Goal: Information Seeking & Learning: Learn about a topic

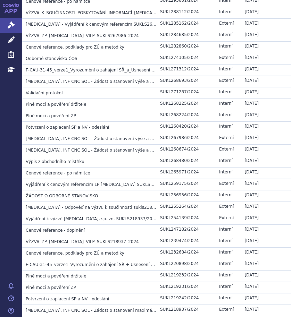
scroll to position [796, 0]
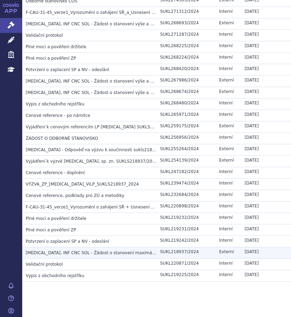
click at [72, 250] on span "RYBREVANT, INF CNC SOL - Žádost o stanovení maximální ceny výrobce a výše a pod…" at bounding box center [145, 252] width 238 height 5
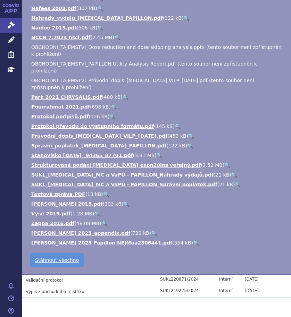
scroll to position [1131, 0]
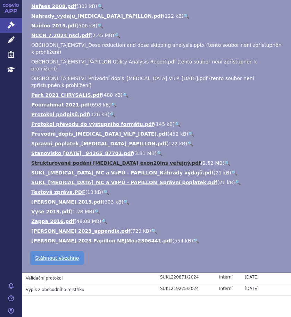
click at [129, 160] on link "Strukturované podání RYBREVANT exon20ins veřejný.pdf" at bounding box center [115, 163] width 169 height 6
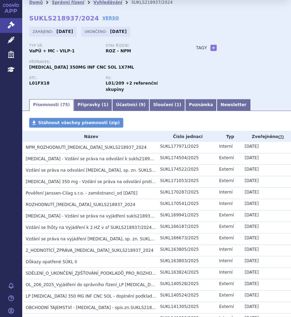
scroll to position [0, 0]
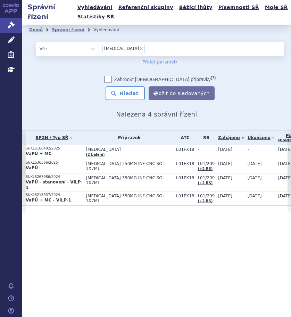
click at [86, 210] on div "SPZN / Typ SŘ Přípravek ATC RS Zahájeno písemnost (?) Tag -" at bounding box center [156, 171] width 268 height 82
click at [139, 48] on span "×" at bounding box center [141, 48] width 4 height 4
click at [99, 48] on select "rybrevant" at bounding box center [98, 49] width 0 height 14
select select
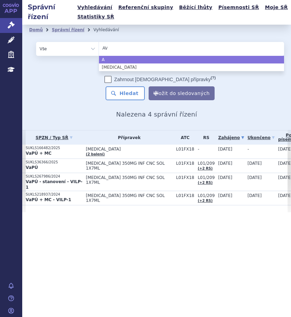
type input "AVA"
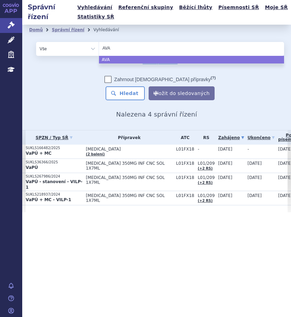
type input "AVAS"
type input "AVASTI"
type input "AVASTIN"
select select "AVASTIN"
click at [128, 94] on button "Hledat" at bounding box center [124, 93] width 39 height 14
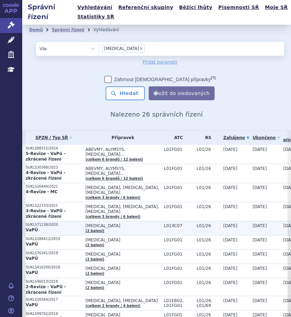
click at [62, 227] on p "VaPÚ" at bounding box center [54, 230] width 56 height 6
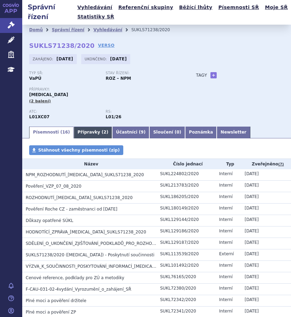
click at [85, 129] on link "Přípravky ( 2 )" at bounding box center [93, 133] width 38 height 12
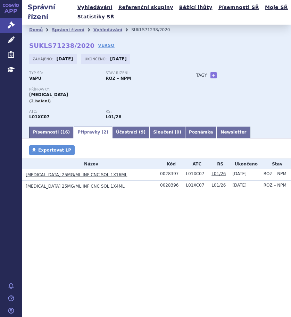
click at [68, 173] on link "[MEDICAL_DATA] 25MG/ML INF CNC SOL 1X16ML" at bounding box center [76, 174] width 101 height 5
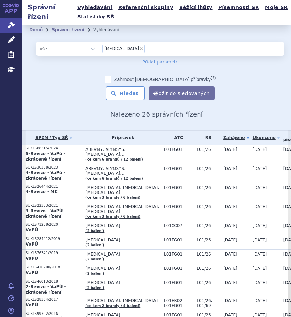
click at [139, 48] on span "×" at bounding box center [141, 48] width 4 height 4
click at [99, 48] on select "AVASTIN" at bounding box center [98, 49] width 0 height 14
select select
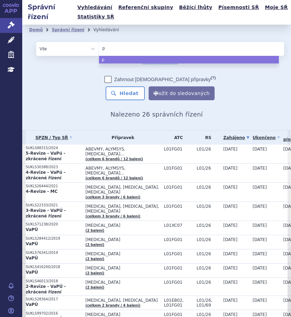
type input "pe"
type input "peme"
type input "pemet"
type input "pemetr"
type input "pemetre"
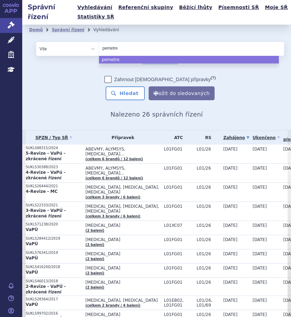
type input "pemetrex"
type input "pemetrexe"
type input "pemetrexed"
select select "pemetrexed"
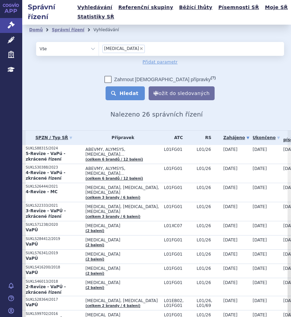
click at [129, 96] on button "Hledat" at bounding box center [124, 93] width 39 height 14
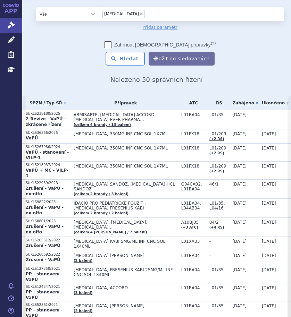
scroll to position [69, 0]
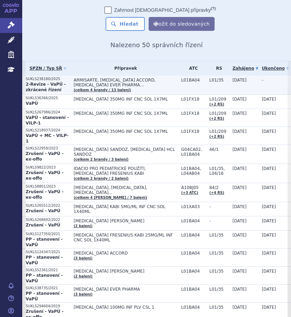
click at [46, 88] on strong "2-Revize - VaPÚ - zkrácené řízení" at bounding box center [46, 87] width 40 height 10
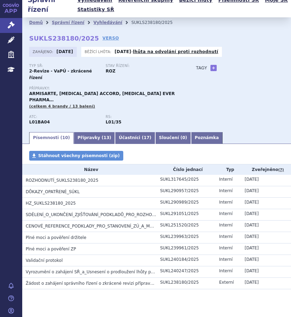
scroll to position [8, 0]
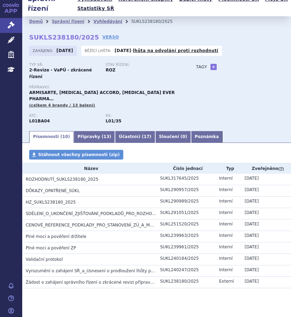
click at [109, 119] on strong "L01/35" at bounding box center [113, 121] width 16 height 5
drag, startPoint x: 122, startPoint y: 108, endPoint x: 104, endPoint y: 111, distance: 18.2
click at [105, 114] on div "RS: L01/35" at bounding box center [143, 119] width 76 height 10
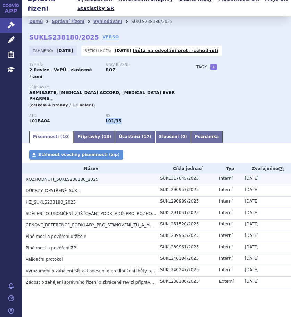
copy strong "L01/35"
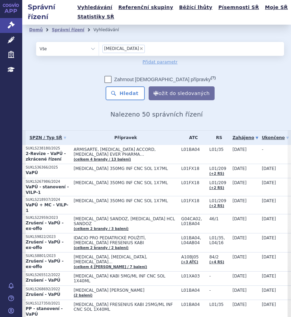
click at [139, 48] on span "×" at bounding box center [141, 48] width 4 height 4
click at [99, 48] on select "pemetrexed" at bounding box center [98, 49] width 0 height 14
select select
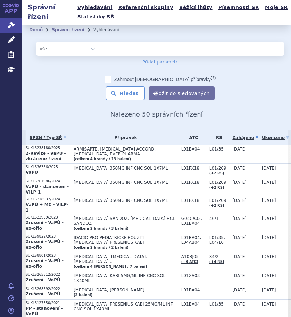
click at [81, 48] on select "Vše Spisová značka Typ SŘ Přípravek/SUKL kód Účastník/Držitel" at bounding box center [67, 49] width 62 height 14
select select "filter-reference-group"
click at [36, 42] on select "Vše Spisová značka Typ SŘ Přípravek/SUKL kód Účastník/Držitel" at bounding box center [67, 49] width 62 height 14
click at [112, 48] on ul at bounding box center [189, 47] width 180 height 11
click at [99, 48] on select at bounding box center [98, 49] width 0 height 14
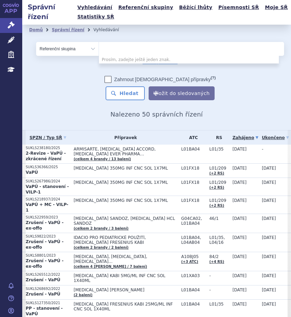
paste input "L01/35"
type input "L01/35"
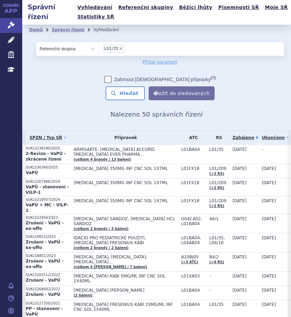
select select "L01/35"
click at [131, 95] on button "Hledat" at bounding box center [124, 93] width 39 height 14
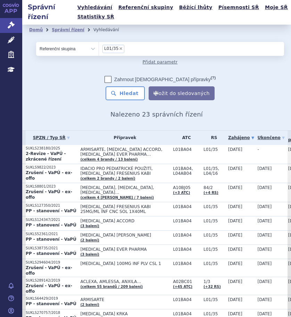
click at [148, 63] on link "Přidat parametr" at bounding box center [160, 62] width 35 height 7
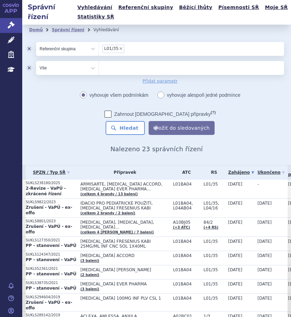
click at [91, 69] on select "Vše Spisová značka Typ SŘ Přípravek/SUKL kód Účastník/Držitel" at bounding box center [67, 68] width 62 height 14
select select "filter-procedure-type"
click at [36, 61] on select "Vše Spisová značka Typ SŘ Přípravek/SUKL kód Účastník/Držitel" at bounding box center [67, 68] width 62 height 14
click at [113, 70] on ul at bounding box center [189, 66] width 180 height 11
click at [99, 70] on select at bounding box center [98, 68] width 0 height 14
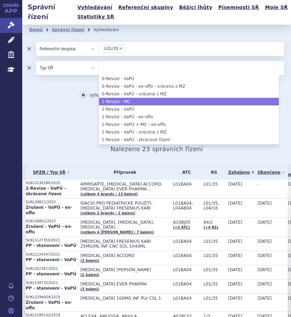
select select "33e6eed8-8654-4c76-b984-f72f5a559656"
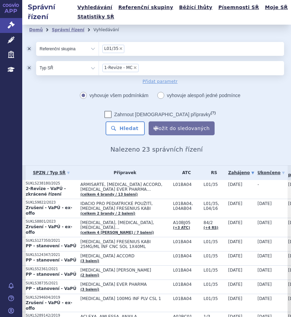
click at [49, 112] on div "Zahrnout bratrské přípravky (?)" at bounding box center [160, 114] width 248 height 7
click at [27, 67] on button "odstranit" at bounding box center [29, 68] width 14 height 14
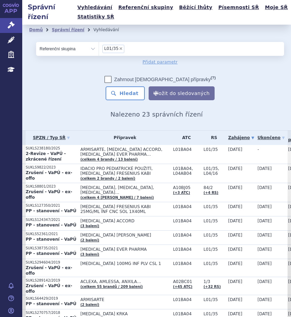
click at [71, 54] on select "Vše Spisová značka Typ SŘ Přípravek/SUKL kód Účastník/Držitel" at bounding box center [67, 49] width 62 height 14
click at [36, 42] on select "Vše Spisová značka Typ SŘ Přípravek/SUKL kód Účastník/Držitel" at bounding box center [67, 49] width 62 height 14
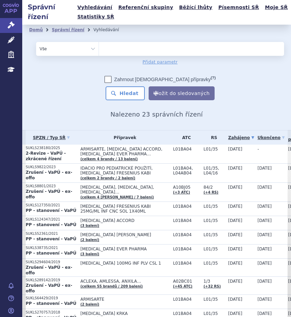
click at [123, 45] on ul at bounding box center [189, 47] width 180 height 11
click at [99, 45] on select at bounding box center [98, 49] width 0 height 14
click at [88, 53] on select "Vše Spisová značka Typ SŘ Přípravek/SUKL kód Účastník/Držitel" at bounding box center [67, 49] width 62 height 14
select select "filter-procedure-type"
click at [36, 42] on select "Vše Spisová značka Typ SŘ Přípravek/SUKL kód Účastník/Držitel" at bounding box center [67, 49] width 62 height 14
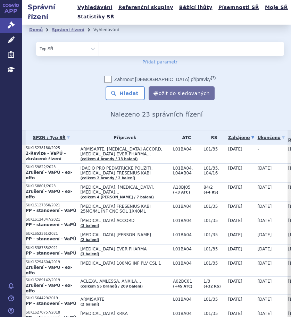
click at [125, 51] on ul at bounding box center [189, 47] width 180 height 11
click at [99, 51] on select at bounding box center [98, 49] width 0 height 14
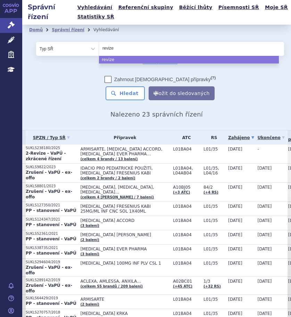
type input "revize"
select select "revize"
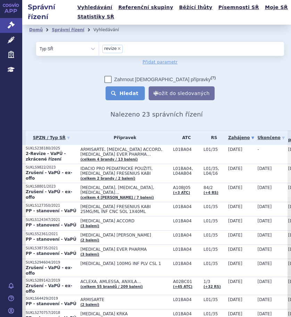
click at [128, 94] on button "Hledat" at bounding box center [124, 93] width 39 height 14
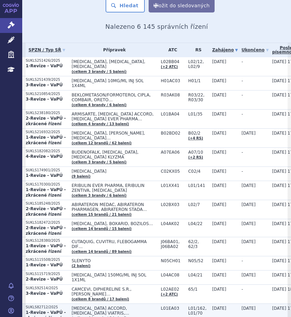
scroll to position [139, 0]
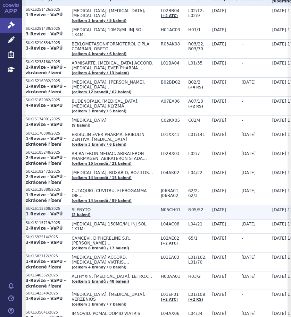
click at [111, 205] on td "SLENYTO (2 balení)" at bounding box center [112, 212] width 89 height 14
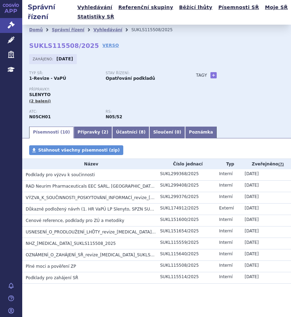
scroll to position [8, 0]
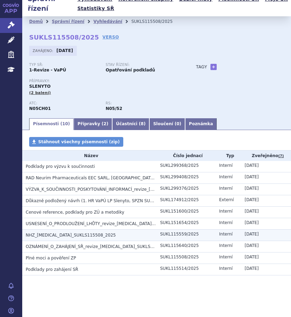
click at [66, 231] on td "NHZ_[MEDICAL_DATA]_SUKLS115508_2025" at bounding box center [89, 235] width 134 height 11
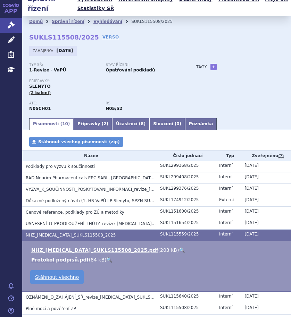
click at [179, 249] on link "🔍" at bounding box center [182, 250] width 6 height 6
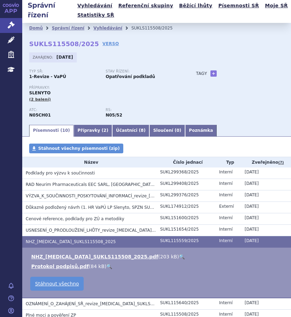
scroll to position [0, 0]
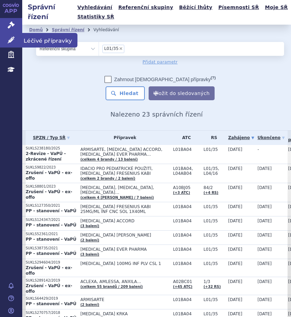
click at [37, 41] on span "Léčivé přípravky" at bounding box center [49, 40] width 55 height 15
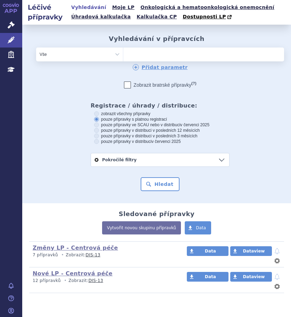
click at [132, 57] on ul at bounding box center [181, 53] width 117 height 11
click at [123, 57] on select at bounding box center [123, 54] width 0 height 14
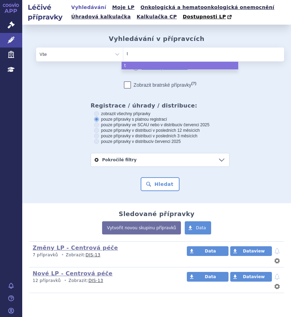
type input "ta"
type input "tag"
type input "tagri"
type input "tagris"
type input "tagriss"
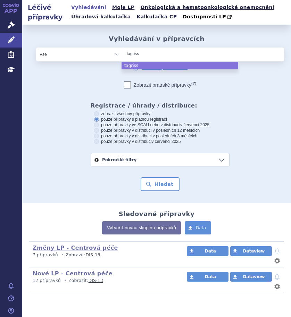
type input "[MEDICAL_DATA]"
select select "[MEDICAL_DATA]"
click at [129, 112] on label "zobrazit všechny přípravky" at bounding box center [160, 114] width 132 height 6
click at [99, 112] on input "zobrazit všechny přípravky" at bounding box center [97, 114] width 5 height 5
radio input "true"
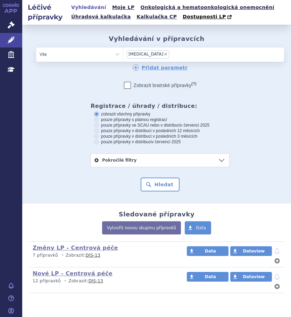
click at [140, 121] on label "pouze přípravky s platnou registrací" at bounding box center [160, 120] width 132 height 6
click at [99, 121] on input "pouze přípravky s platnou registrací" at bounding box center [97, 120] width 5 height 5
radio input "true"
click at [152, 180] on button "Hledat" at bounding box center [159, 185] width 39 height 14
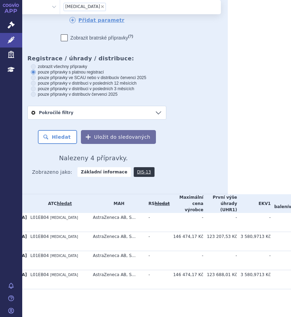
scroll to position [63, 0]
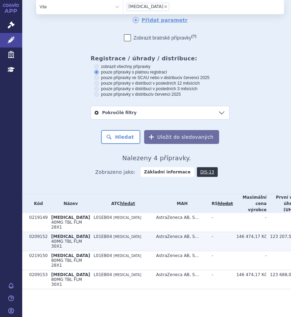
click at [62, 234] on span "[MEDICAL_DATA]" at bounding box center [70, 236] width 39 height 5
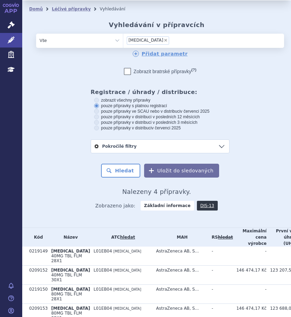
scroll to position [63, 0]
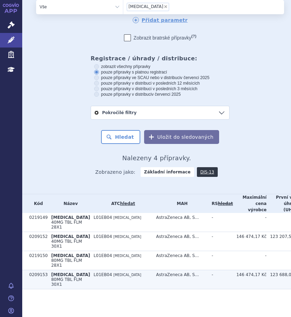
click at [90, 277] on td "L01EB04 [MEDICAL_DATA]" at bounding box center [121, 279] width 62 height 19
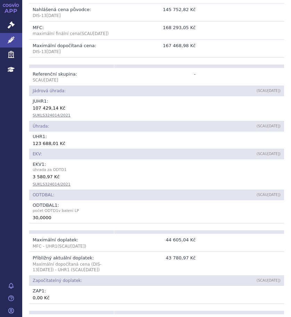
scroll to position [277, 0]
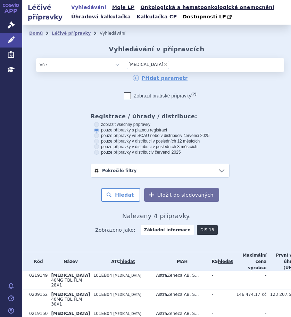
click at [163, 63] on span "×" at bounding box center [165, 64] width 4 height 4
click at [123, 63] on select "tagrisso" at bounding box center [123, 65] width 0 height 14
select select
click at [144, 64] on ul at bounding box center [181, 63] width 117 height 11
click at [123, 64] on select "tagrisso" at bounding box center [123, 65] width 0 height 14
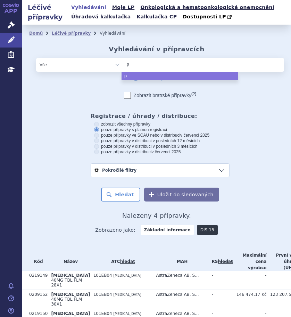
type input "pe"
type input "peme"
type input "pemetr"
type input "pemetre"
type input "pemetrexe"
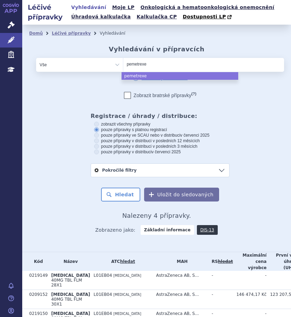
type input "pemetrexed"
select select "pemetrexed"
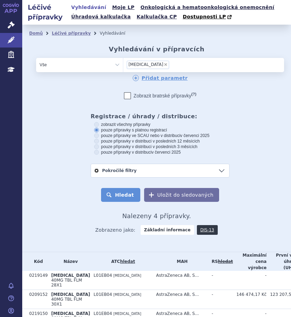
click at [120, 192] on button "Hledat" at bounding box center [120, 195] width 39 height 14
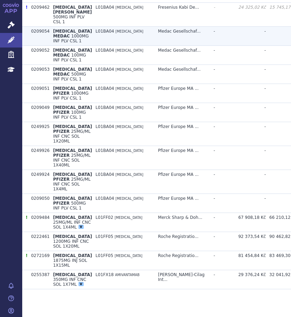
scroll to position [705, 0]
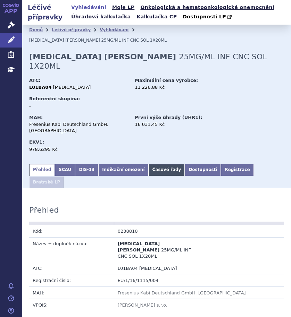
click at [150, 164] on link "Časové řady" at bounding box center [166, 170] width 36 height 12
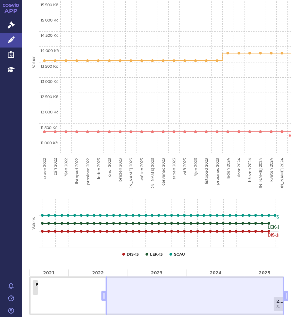
scroll to position [284, 0]
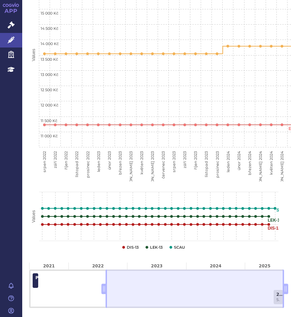
click at [36, 273] on link "PP - stanovení - VaPÚ SUKLS52361/2021" at bounding box center [36, 280] width 6 height 15
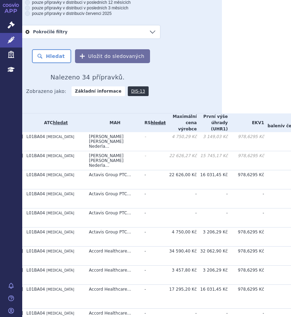
scroll to position [139, 0]
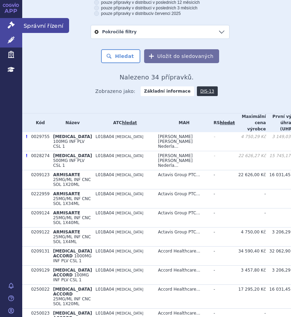
click at [11, 24] on icon at bounding box center [11, 24] width 7 height 7
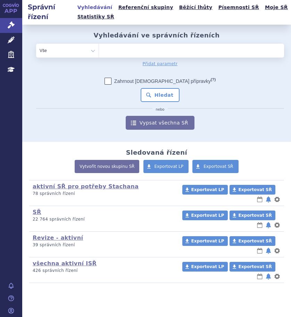
click at [137, 52] on ul at bounding box center [189, 49] width 180 height 11
click at [99, 52] on select at bounding box center [98, 50] width 0 height 14
click at [69, 52] on select "Vše Spisová značka Typ SŘ Přípravek/SUKL kód Účastník/Držitel" at bounding box center [67, 51] width 62 height 14
select select "filter-atc-group"
click at [36, 44] on select "Vše Spisová značka Typ SŘ Přípravek/SUKL kód Účastník/Držitel" at bounding box center [67, 51] width 62 height 14
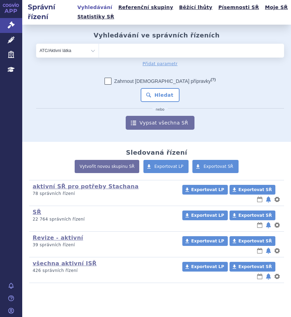
click at [123, 49] on ul at bounding box center [189, 49] width 180 height 11
click at [99, 49] on select at bounding box center [98, 50] width 0 height 14
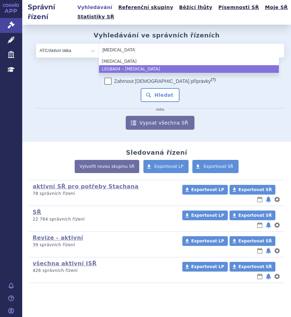
type input "pemetrexed"
select select "L01BA04"
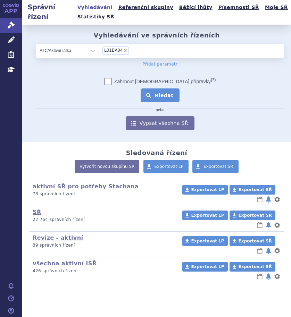
click at [160, 90] on button "Hledat" at bounding box center [159, 95] width 39 height 14
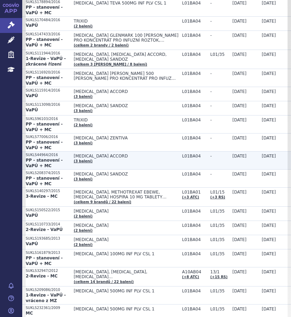
scroll to position [613, 0]
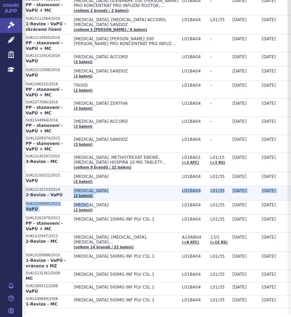
drag, startPoint x: 66, startPoint y: 167, endPoint x: 78, endPoint y: 168, distance: 11.5
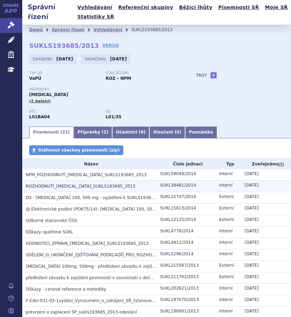
scroll to position [134, 0]
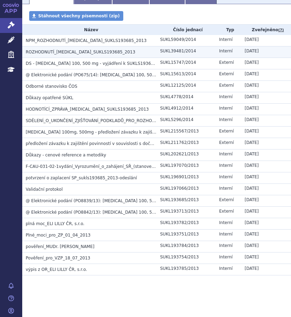
click at [51, 51] on span "ROZHODNUTÍ_ALIMTA_SUKLS193685_2013" at bounding box center [81, 52] width 110 height 5
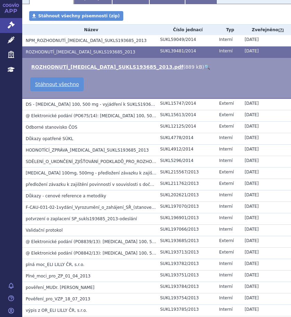
click at [204, 67] on link "🔍" at bounding box center [207, 67] width 6 height 6
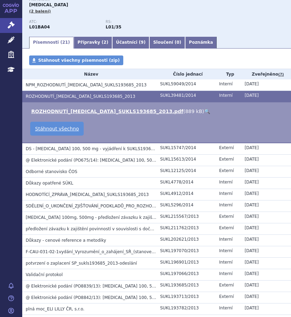
scroll to position [0, 0]
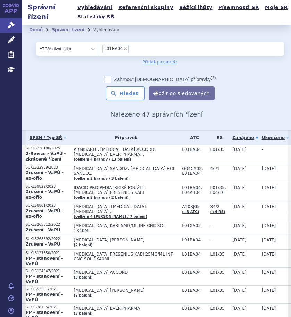
click at [89, 49] on select "Vše Spisová značka Typ SŘ Přípravek/SUKL kód Účastník/Držitel" at bounding box center [67, 49] width 62 height 14
click at [78, 49] on select "Vše Spisová značka Typ SŘ Přípravek/SUKL kód Účastník/Držitel" at bounding box center [67, 49] width 62 height 14
select select "filter-all"
click at [36, 42] on select "Vše Spisová značka Typ SŘ Přípravek/SUKL kód Účastník/Držitel" at bounding box center [67, 49] width 62 height 14
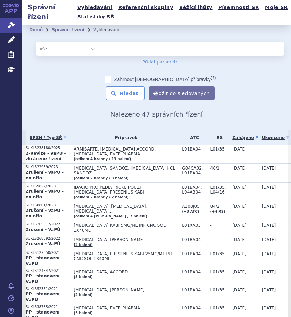
click at [110, 46] on ul at bounding box center [189, 47] width 180 height 11
click at [99, 46] on select at bounding box center [98, 49] width 0 height 14
type input "me"
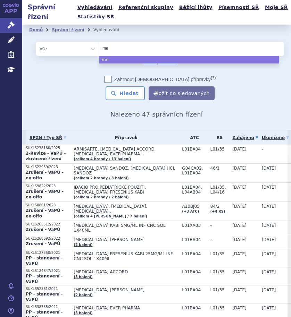
type input "mem"
type input "meman"
type input "memanti"
type input "memantin"
select select "memantin"
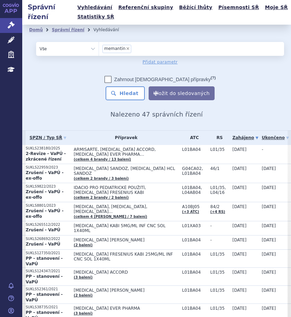
click at [79, 47] on select "Vše Spisová značka Typ SŘ Přípravek/SUKL kód Účastník/Držitel" at bounding box center [67, 49] width 62 height 14
select select "filter-atc-group"
click at [36, 42] on select "Vše Spisová značka Typ SŘ Přípravek/SUKL kód Účastník/Držitel" at bounding box center [67, 49] width 62 height 14
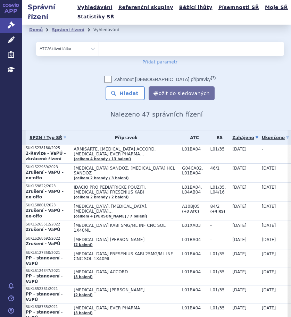
click at [127, 37] on div "Domů Správní řízení Vyhledávání Vyhledávání ve správních řízeních odstranit Vše…" at bounding box center [156, 72] width 268 height 94
drag, startPoint x: 125, startPoint y: 46, endPoint x: 112, endPoint y: 47, distance: 12.5
click at [125, 46] on ul at bounding box center [189, 47] width 180 height 11
click at [99, 46] on select at bounding box center [98, 49] width 0 height 14
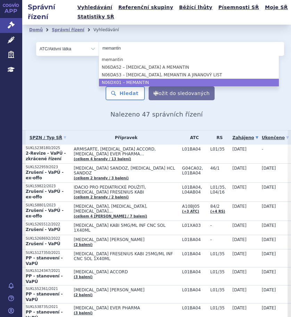
type input "memantin"
select select "N06DX01"
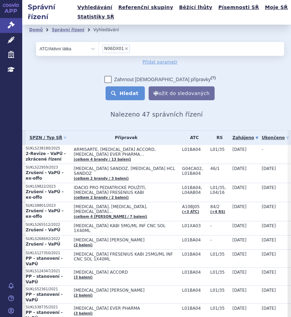
click at [123, 89] on button "Hledat" at bounding box center [124, 93] width 39 height 14
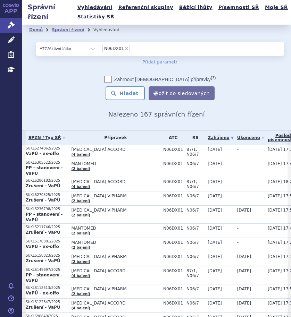
click at [124, 49] on span "×" at bounding box center [126, 48] width 4 height 4
click at [99, 49] on select "N06DX01" at bounding box center [98, 49] width 0 height 14
select select
click at [124, 49] on ul at bounding box center [189, 47] width 180 height 11
click at [99, 49] on select at bounding box center [98, 49] width 0 height 14
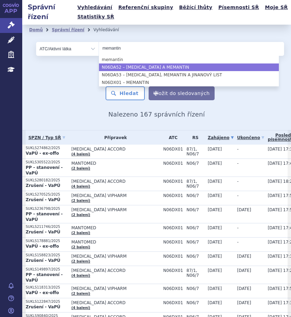
type input "memantin"
select select "N06DA52"
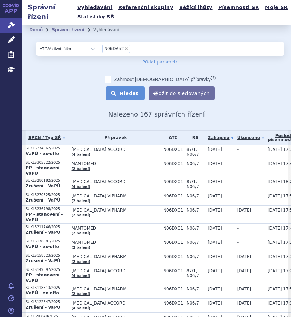
click at [121, 97] on button "Hledat" at bounding box center [124, 93] width 39 height 14
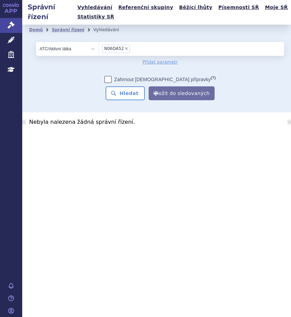
click at [126, 50] on span "×" at bounding box center [126, 48] width 4 height 4
click at [99, 50] on select "N06DA52" at bounding box center [98, 49] width 0 height 14
select select
click at [89, 53] on select "Vše Spisová značka Typ SŘ Přípravek/SUKL kód Účastník/Držitel" at bounding box center [67, 49] width 62 height 14
click at [118, 48] on ul at bounding box center [191, 47] width 185 height 11
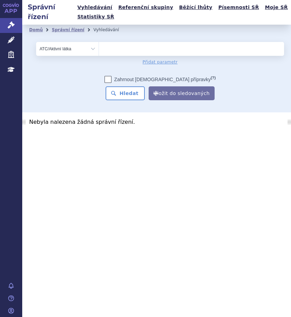
click at [99, 48] on select at bounding box center [98, 49] width 0 height 14
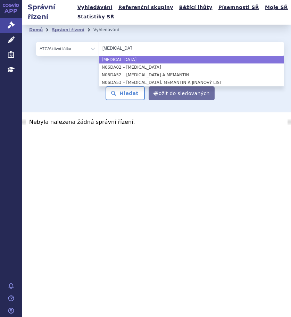
type input "[MEDICAL_DATA]"
select select "[MEDICAL_DATA]"
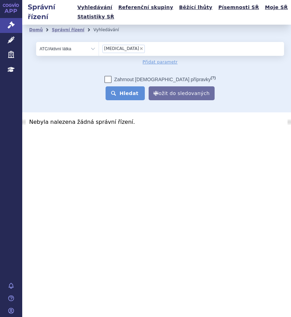
click at [133, 92] on button "Hledat" at bounding box center [124, 93] width 39 height 14
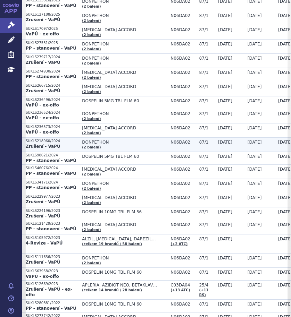
scroll to position [243, 0]
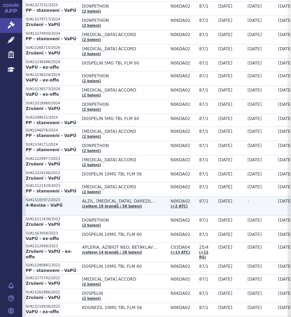
click at [69, 204] on p "4-Revize - VaPÚ" at bounding box center [52, 205] width 53 height 6
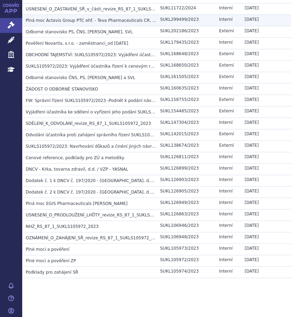
scroll to position [438, 0]
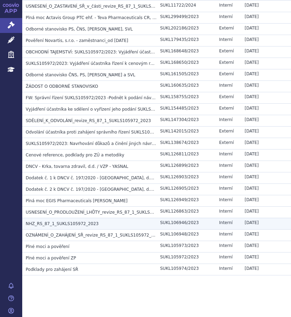
click at [58, 222] on span "NHZ_RS_87_1_SUKLS105972_2023" at bounding box center [62, 223] width 73 height 5
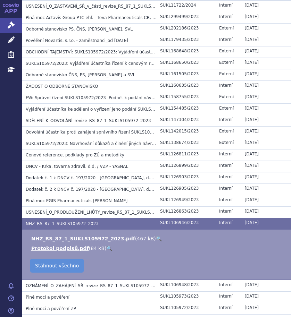
click at [156, 236] on link "🔍" at bounding box center [159, 239] width 6 height 6
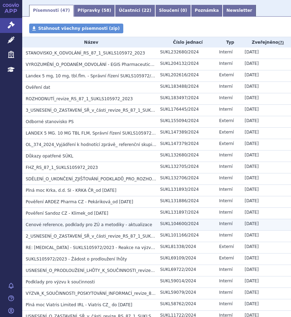
scroll to position [0, 0]
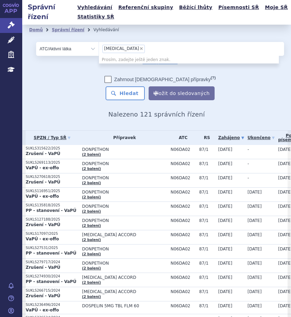
click at [139, 49] on span "×" at bounding box center [141, 48] width 4 height 4
click at [99, 49] on select "donepezil" at bounding box center [98, 49] width 0 height 14
select select
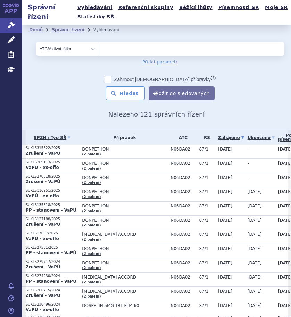
click at [124, 49] on ul at bounding box center [189, 47] width 180 height 11
click at [99, 49] on select at bounding box center [98, 49] width 0 height 14
click at [144, 38] on div "Domů Správní řízení Vyhledávání Vyhledávání ve správních řízeních odstranit Vše…" at bounding box center [156, 72] width 268 height 94
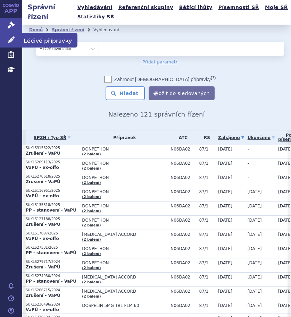
click at [10, 41] on icon at bounding box center [11, 39] width 7 height 7
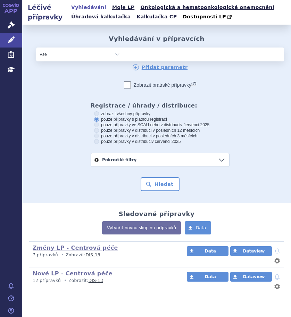
click at [145, 56] on ul at bounding box center [181, 53] width 117 height 11
click at [123, 56] on select at bounding box center [123, 54] width 0 height 14
type input "al"
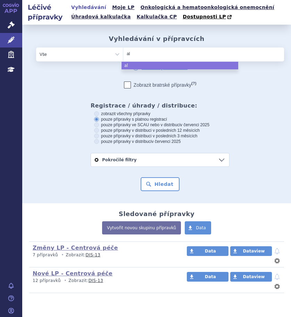
type input "ali"
type input "alimt"
type input "[MEDICAL_DATA]"
select select "[MEDICAL_DATA]"
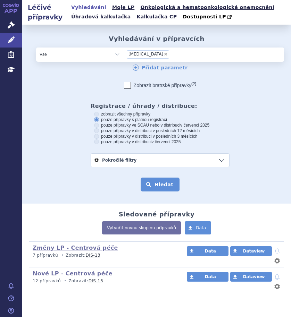
click at [158, 182] on button "Hledat" at bounding box center [159, 185] width 39 height 14
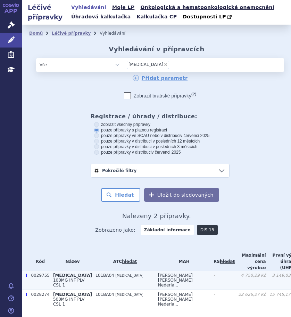
click at [117, 283] on td "L01BA04 [MEDICAL_DATA]" at bounding box center [123, 280] width 62 height 19
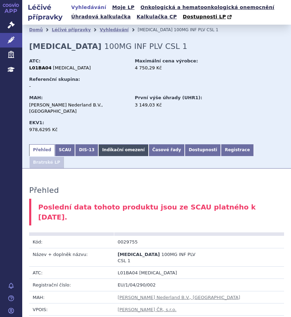
click at [105, 144] on link "Indikační omezení" at bounding box center [123, 150] width 50 height 12
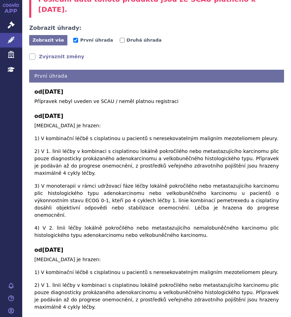
scroll to position [208, 0]
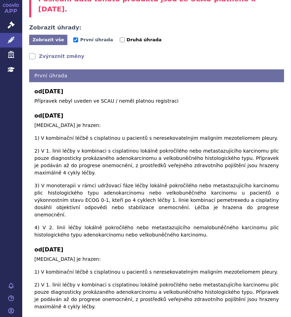
click at [120, 36] on label "Druhá úhrada" at bounding box center [141, 39] width 42 height 7
click at [120, 37] on input "Druhá úhrada" at bounding box center [122, 39] width 5 height 5
checkbox input "true"
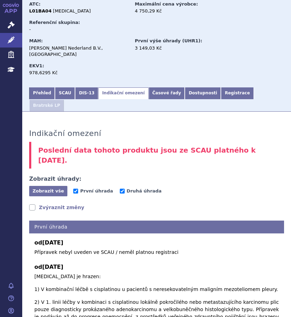
scroll to position [35, 0]
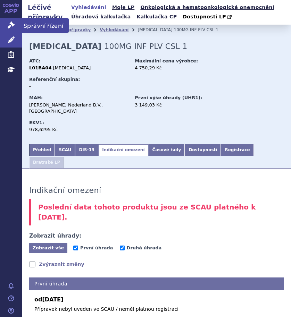
click at [12, 25] on icon at bounding box center [11, 24] width 7 height 7
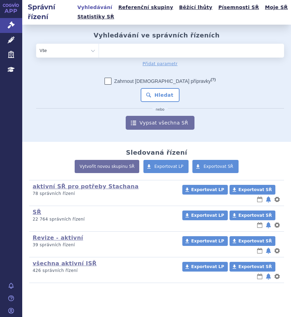
click at [141, 55] on span at bounding box center [189, 51] width 180 height 14
click at [99, 55] on select at bounding box center [98, 50] width 0 height 14
type input "pe"
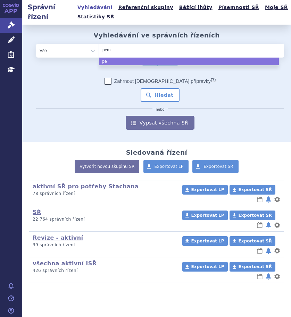
type input "pemke"
type input "pemk"
type input "pem"
type input "peme"
type input "pemet"
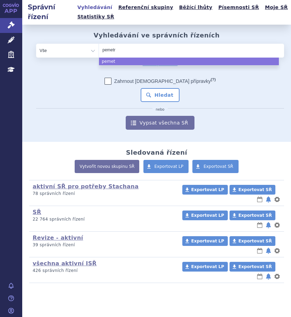
type input "pemetre"
type input "pemetrex"
type input "[MEDICAL_DATA]"
select select "pemetrexed"
click at [118, 61] on ul "pemetrexed" at bounding box center [189, 62] width 180 height 8
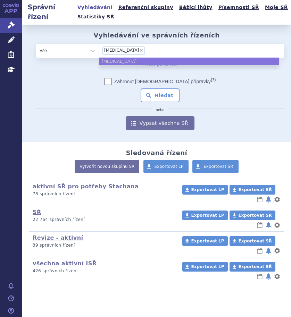
click at [61, 98] on div "Zahrnout bratrské přípravky (?) * Pozor, hledání dle vyhledávacího parametru In…" at bounding box center [160, 104] width 248 height 52
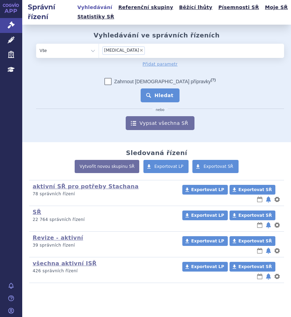
click at [151, 96] on button "Hledat" at bounding box center [159, 95] width 39 height 14
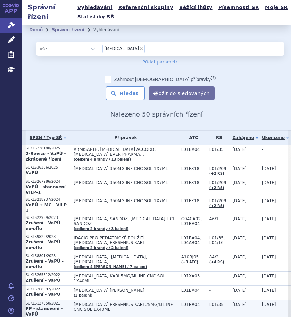
click at [139, 302] on span "[MEDICAL_DATA] FRESENIUS KABI 25MG/ML INF CNC SOL 1X40ML" at bounding box center [126, 307] width 104 height 10
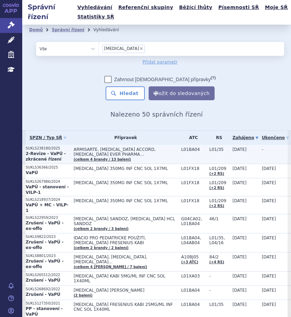
click at [133, 154] on span "ARMISARTE, PEMETREXED ACCORD, PEMETREXED EVER PHARMA…" at bounding box center [126, 152] width 104 height 10
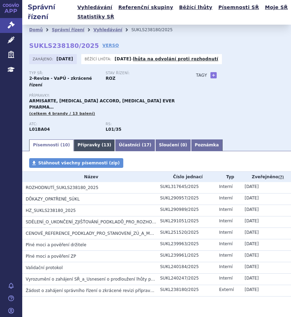
click at [79, 139] on link "Přípravky ( 13 )" at bounding box center [94, 145] width 41 height 12
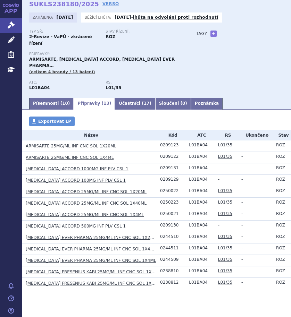
scroll to position [43, 0]
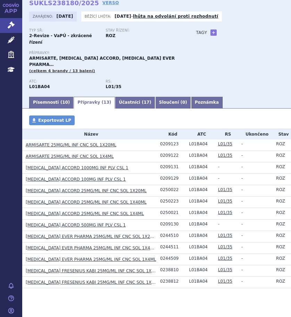
click at [67, 280] on link "[MEDICAL_DATA] FRESENIUS KABI 25MG/ML INF CNC SOL 1X4ML" at bounding box center [93, 282] width 134 height 5
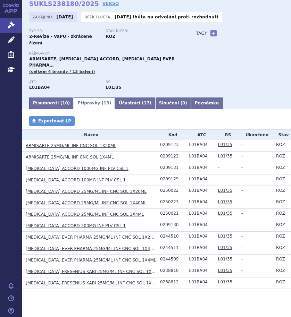
scroll to position [43, 0]
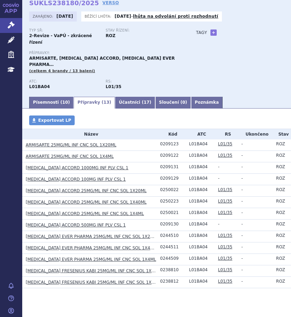
click at [96, 268] on link "[MEDICAL_DATA] FRESENIUS KABI 25MG/ML INF CNC SOL 1X20ML" at bounding box center [94, 270] width 137 height 5
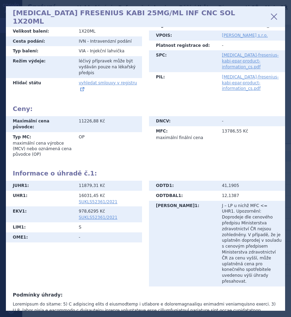
scroll to position [98, 0]
